Goal: Transaction & Acquisition: Purchase product/service

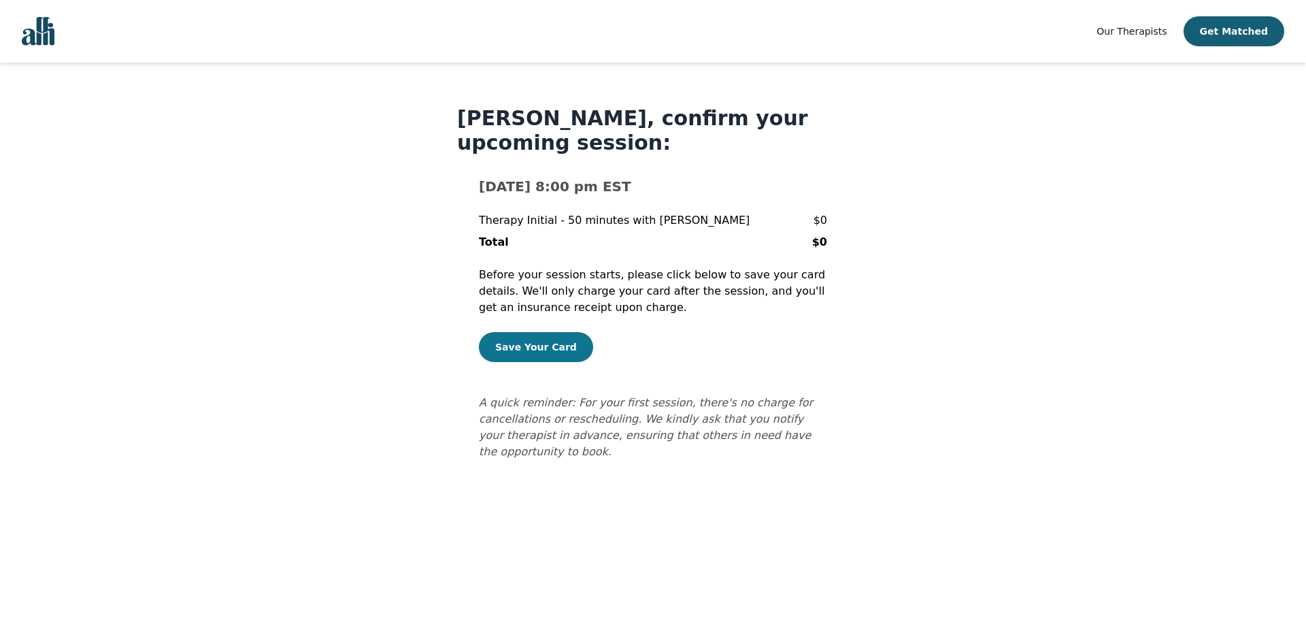
click at [535, 350] on button "Save Your Card" at bounding box center [536, 347] width 114 height 30
click at [40, 33] on img "Global" at bounding box center [38, 31] width 33 height 29
click at [562, 342] on button "Save Your Card" at bounding box center [536, 347] width 114 height 30
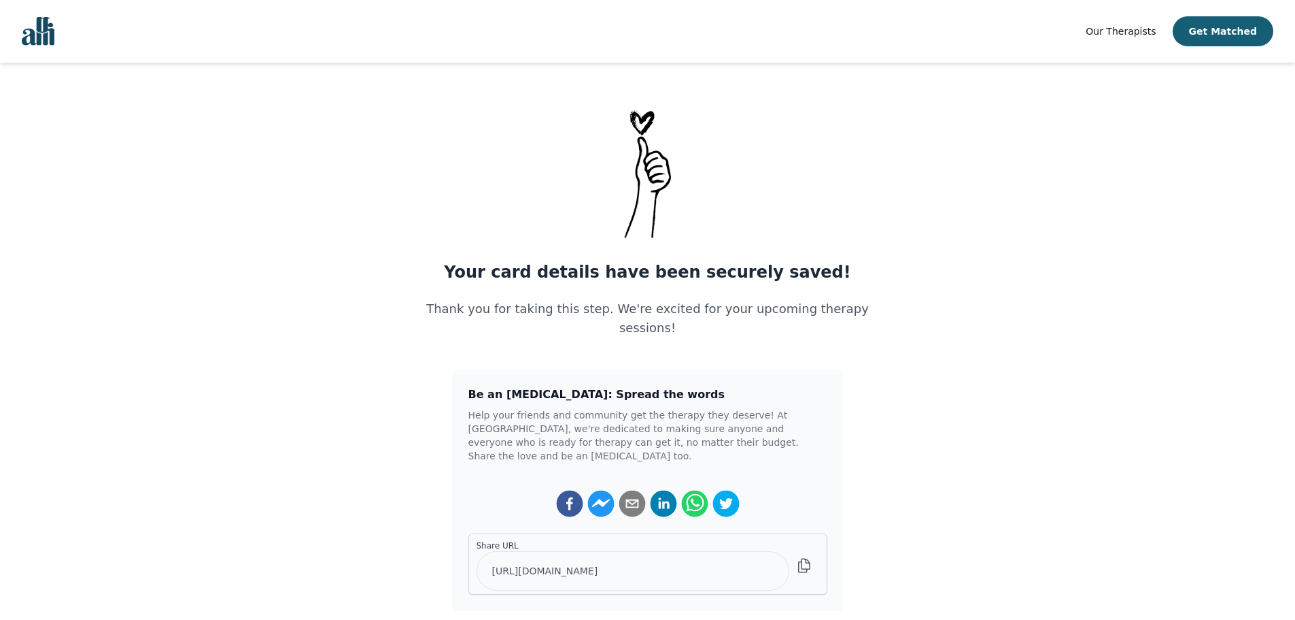
scroll to position [68, 0]
